Goal: Navigation & Orientation: Find specific page/section

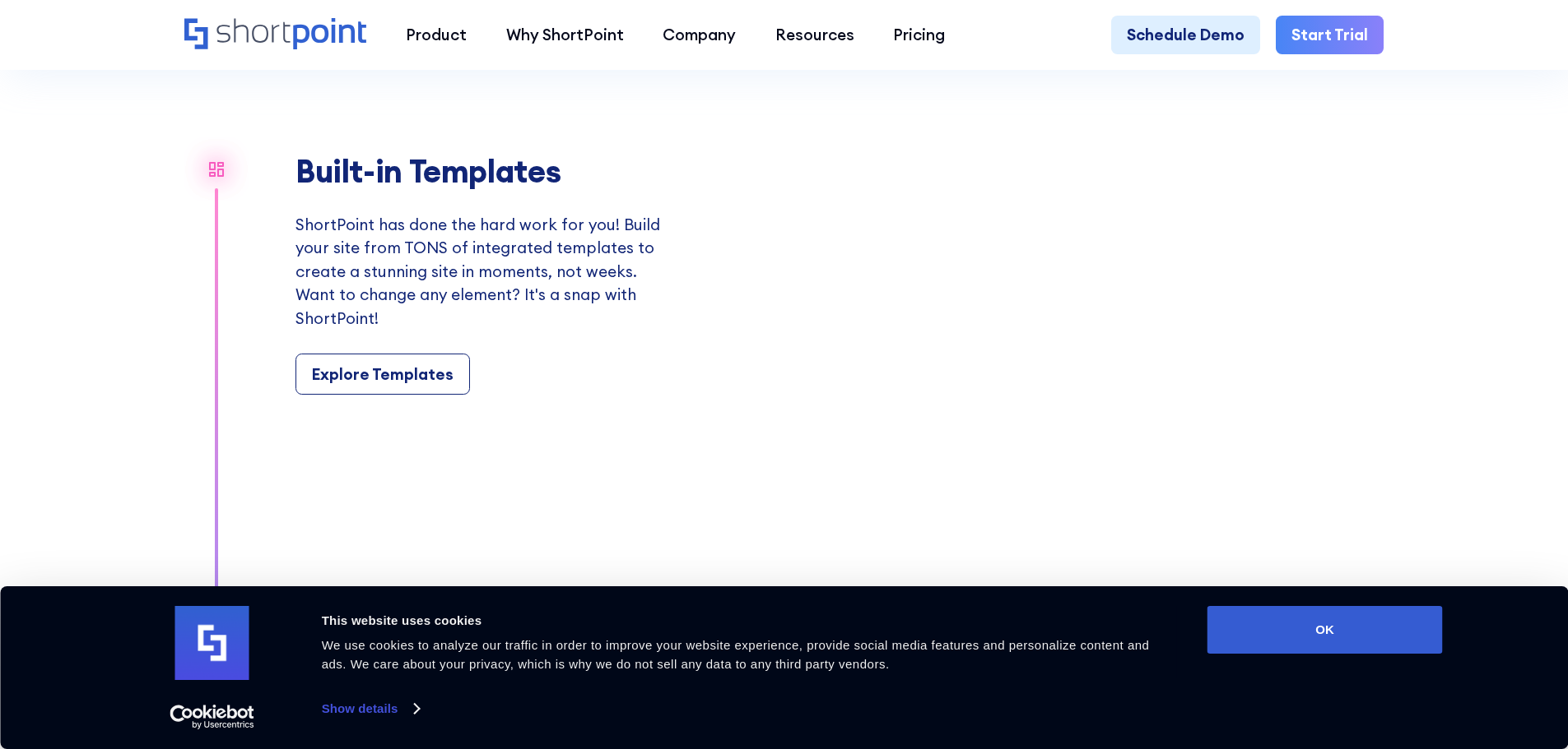
scroll to position [1892, 0]
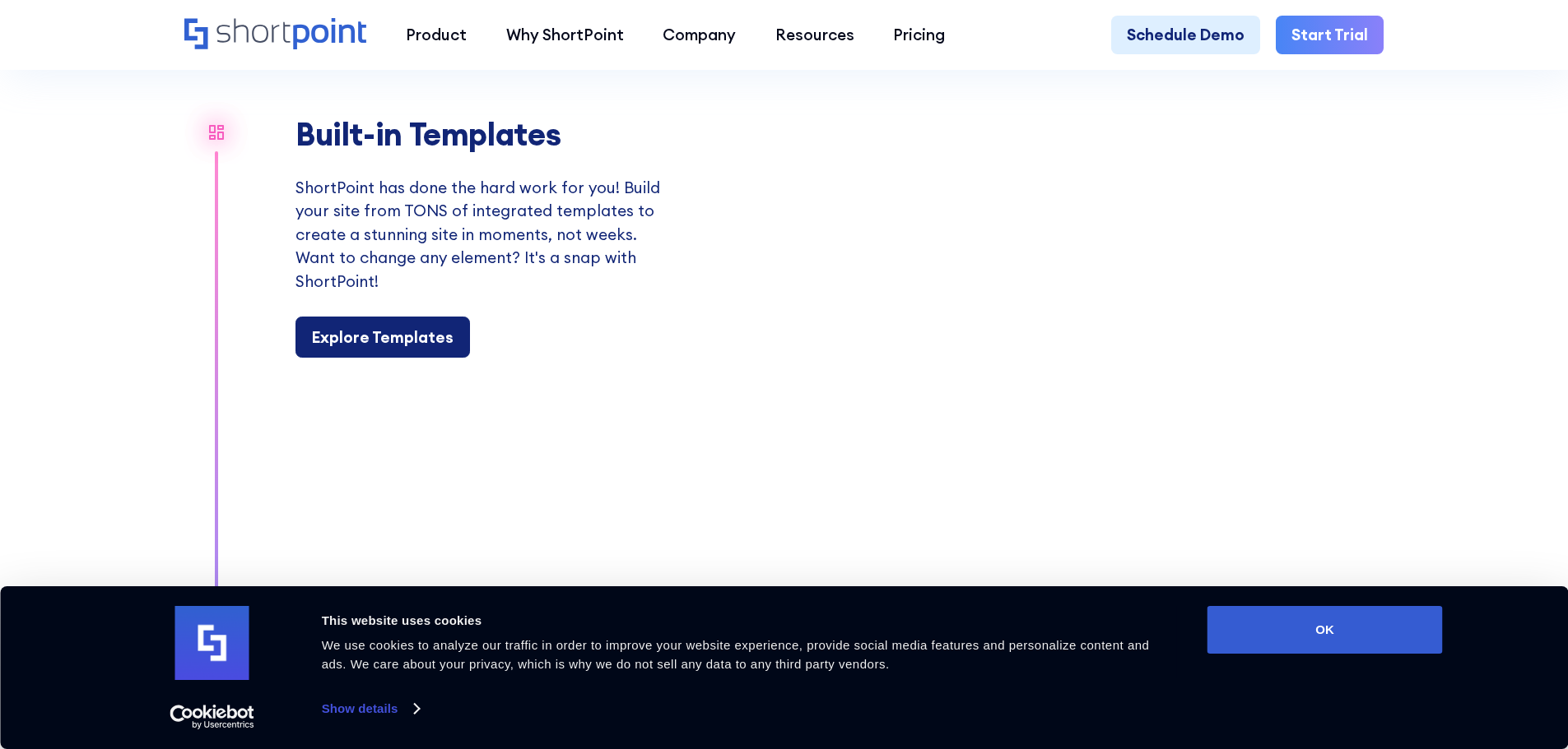
click at [388, 348] on div "Explore Templates" at bounding box center [383, 338] width 142 height 24
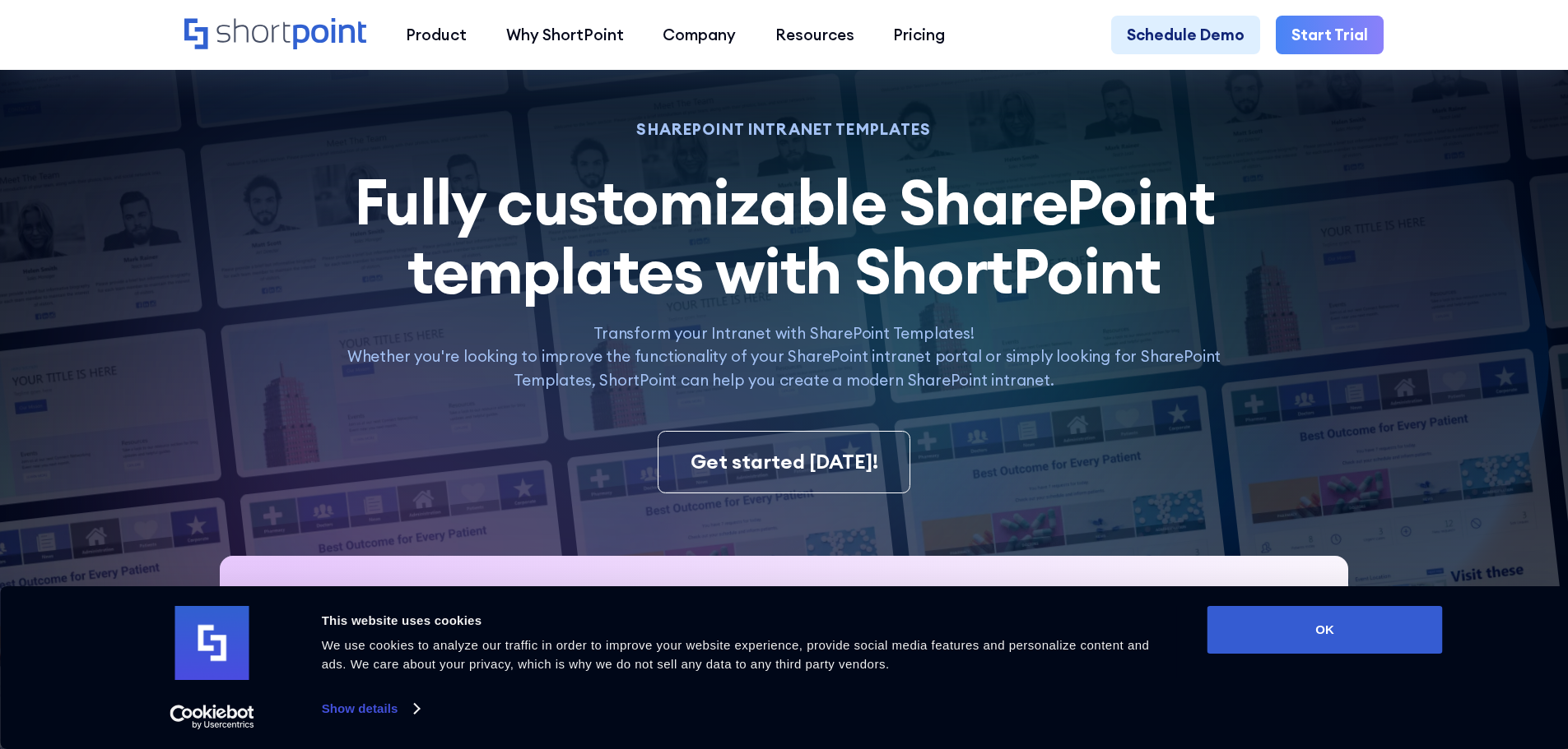
scroll to position [329, 0]
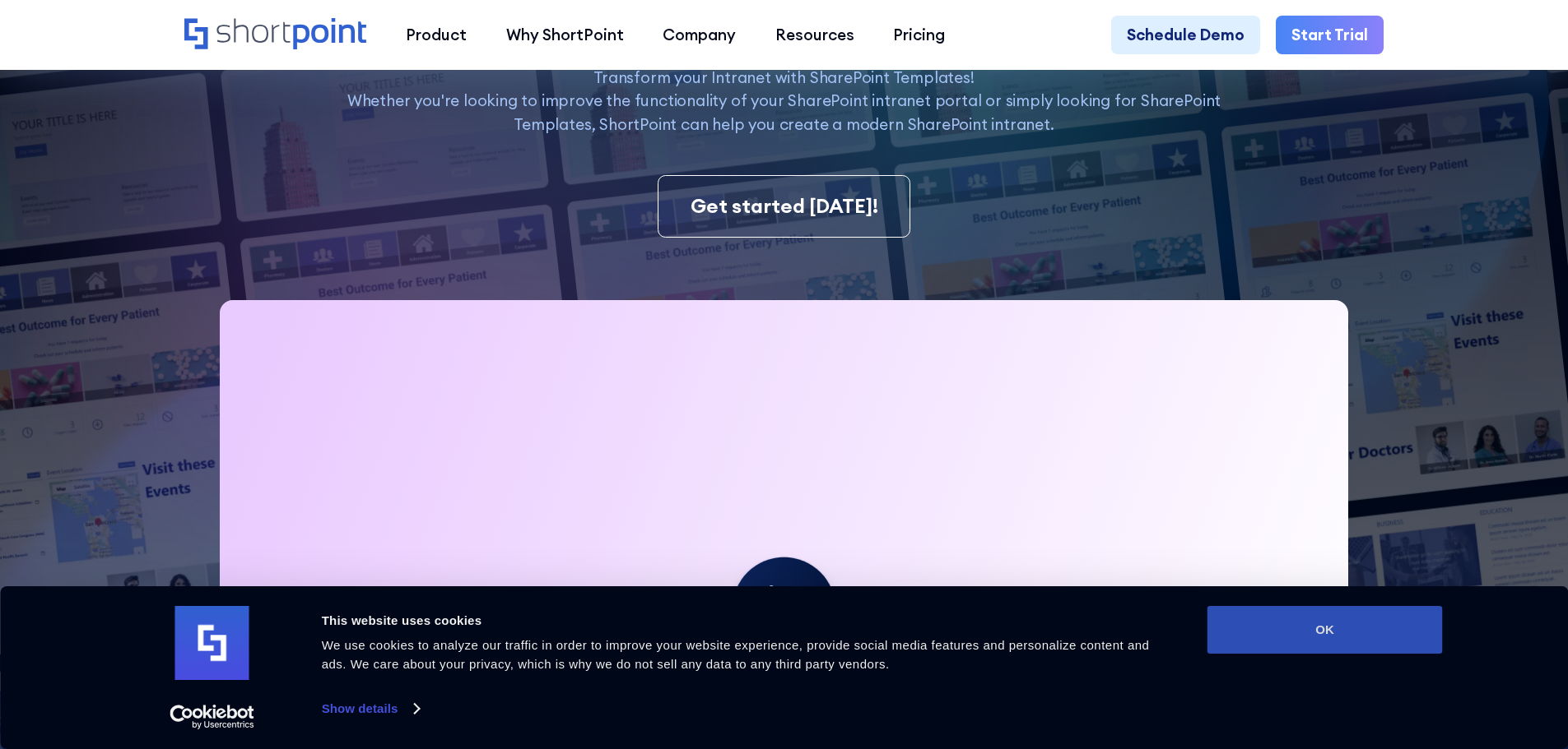
click at [1307, 621] on button "OK" at bounding box center [1325, 630] width 235 height 48
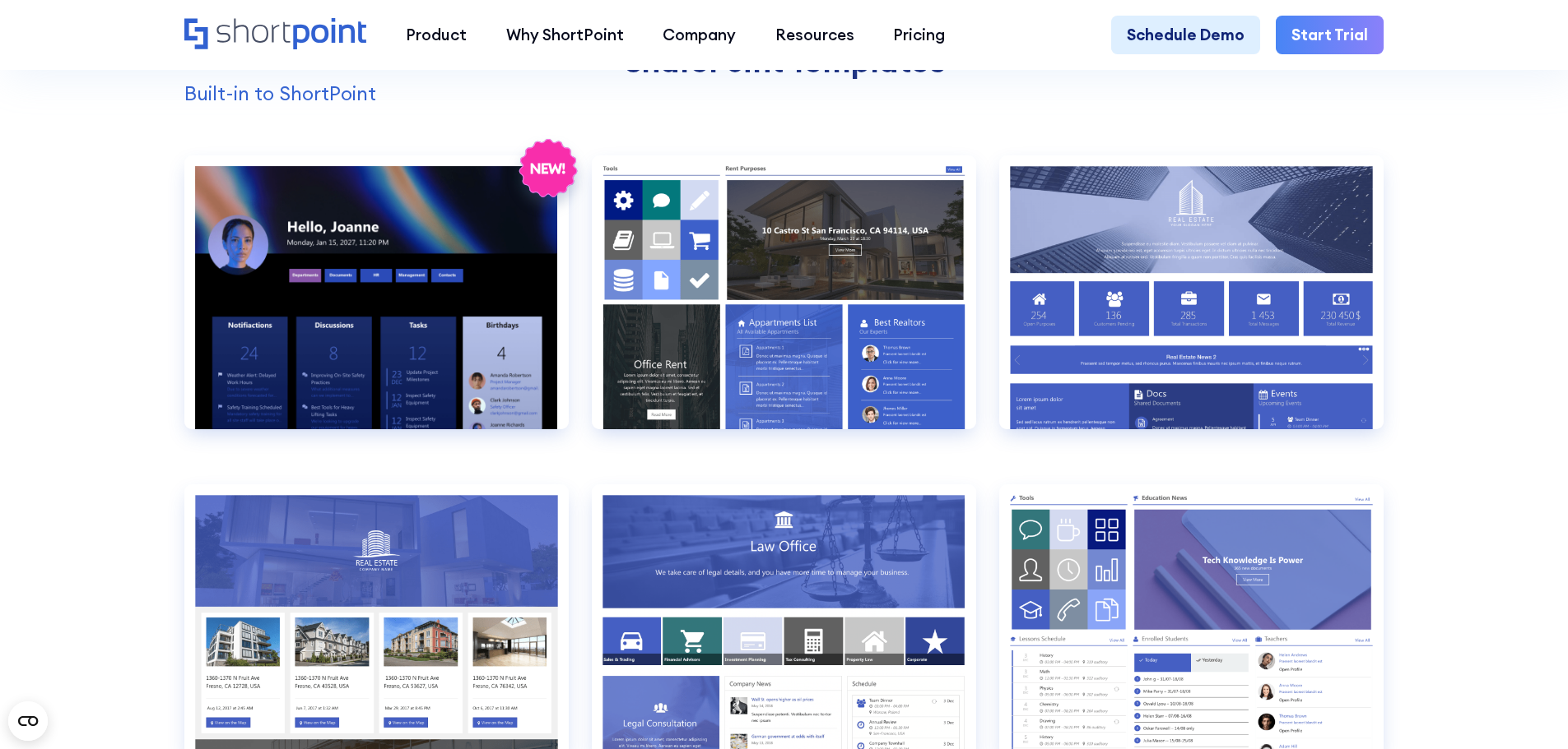
scroll to position [1727, 0]
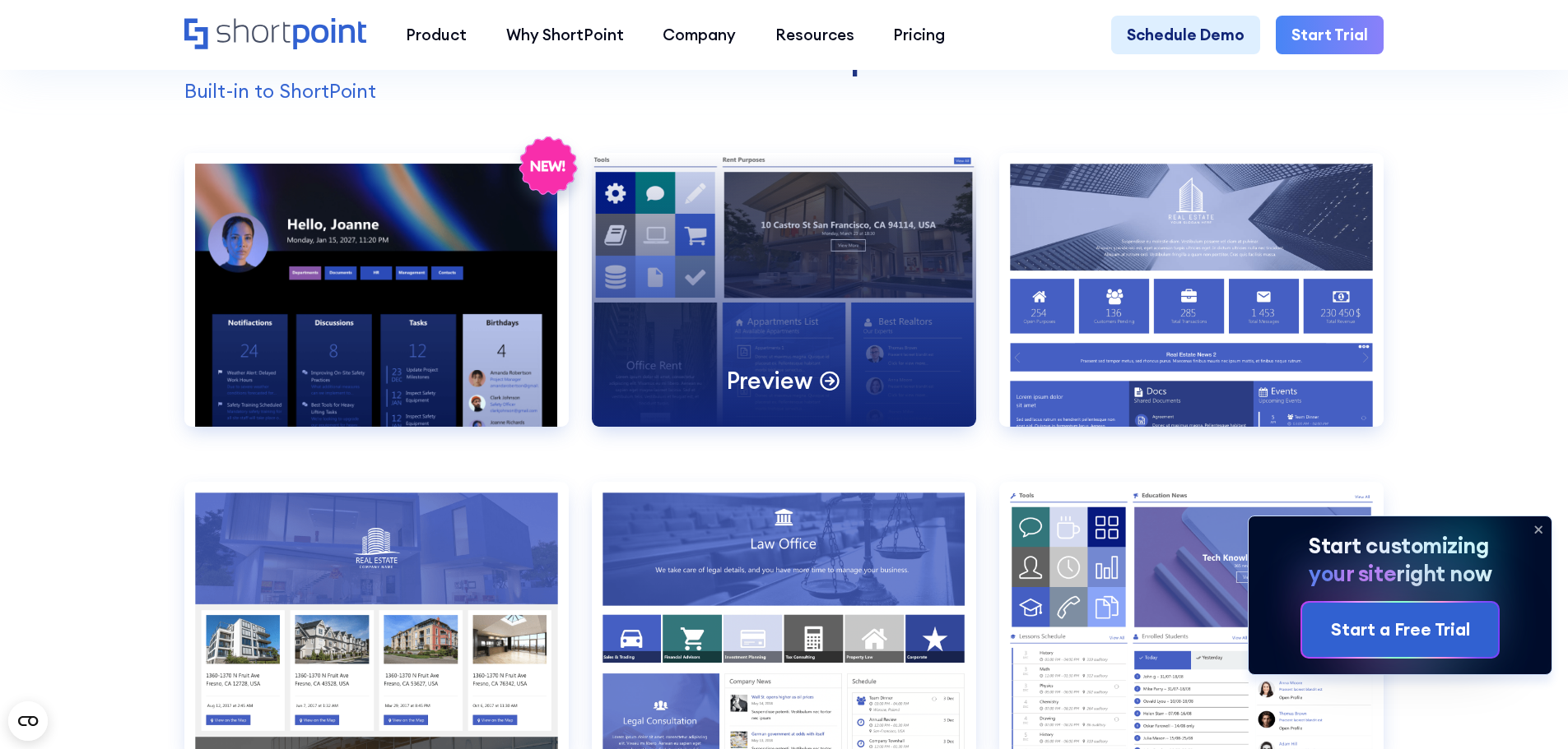
click at [846, 383] on div "Preview" at bounding box center [784, 289] width 385 height 274
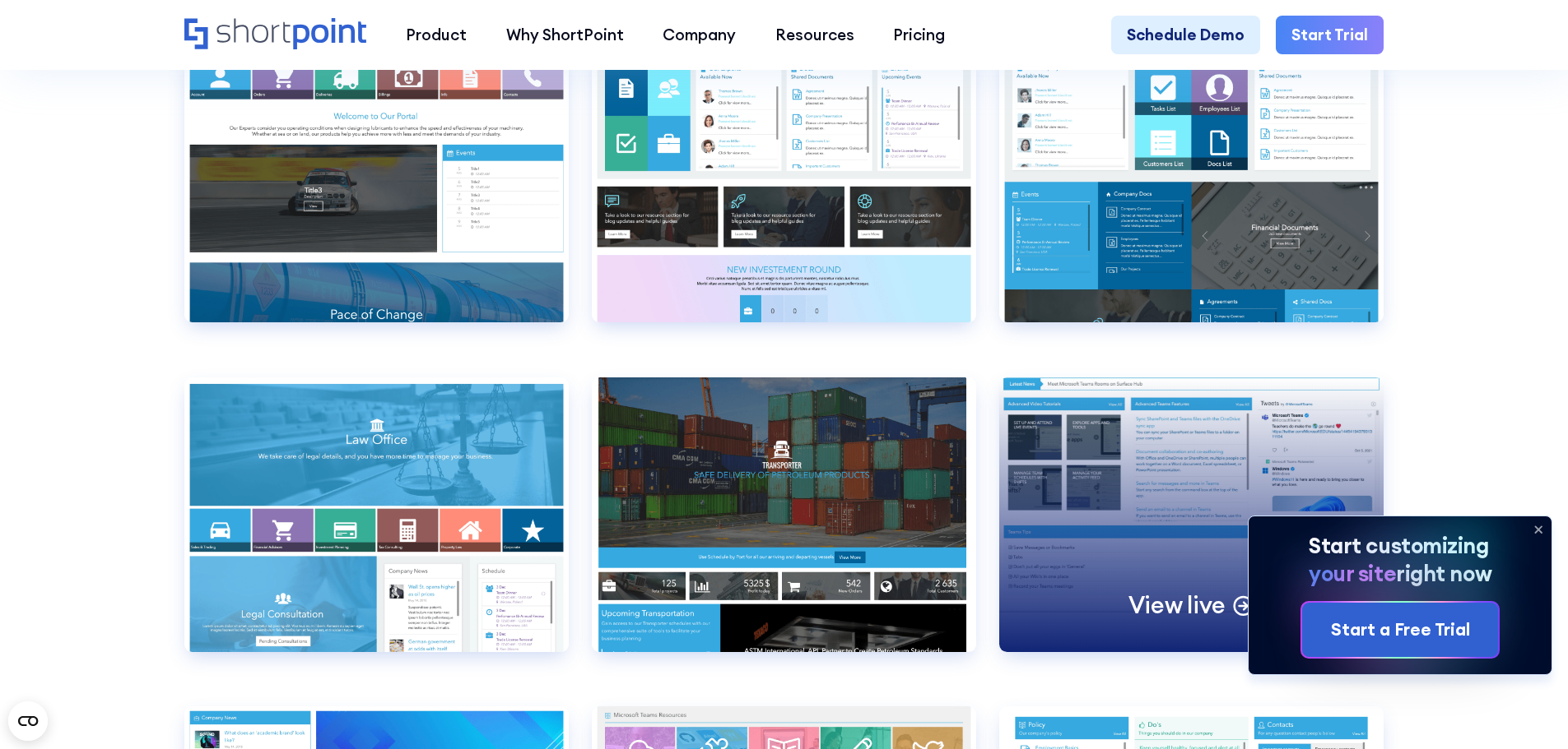
scroll to position [9871, 0]
